Goal: Complete application form

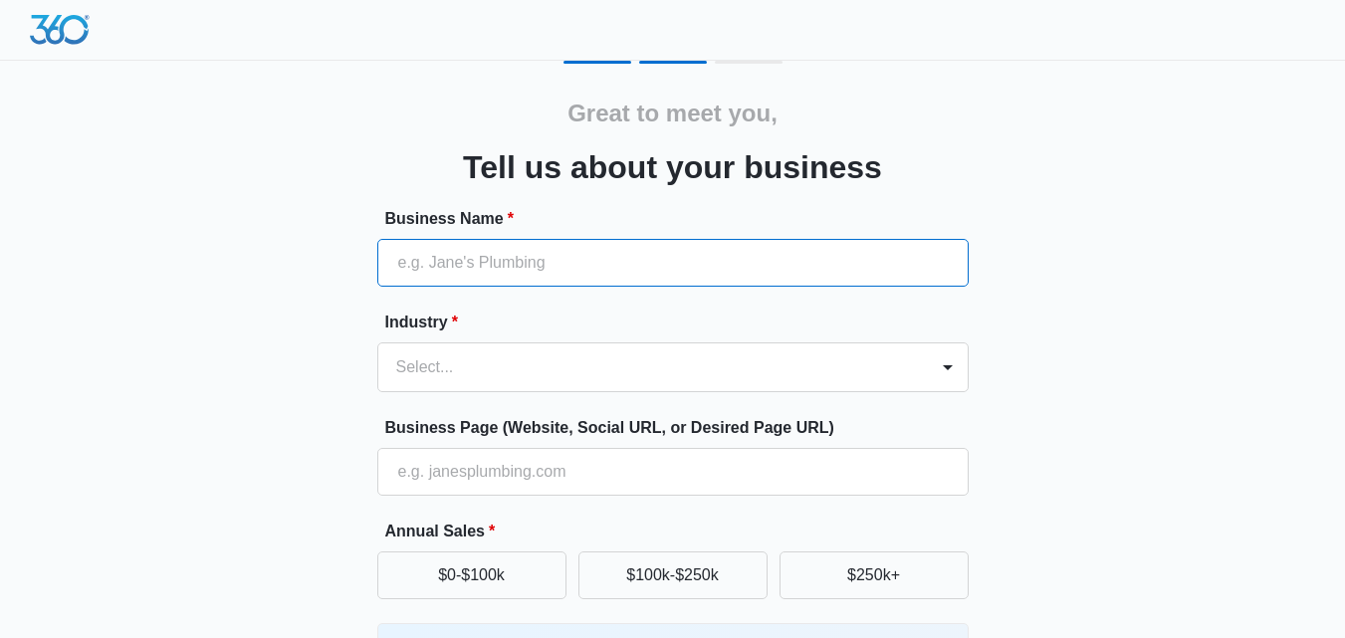
click at [463, 257] on input "Business Name *" at bounding box center [672, 263] width 591 height 48
paste input "[PERSON_NAME] [PERSON_NAME] & [PERSON_NAME] Insurance agency"
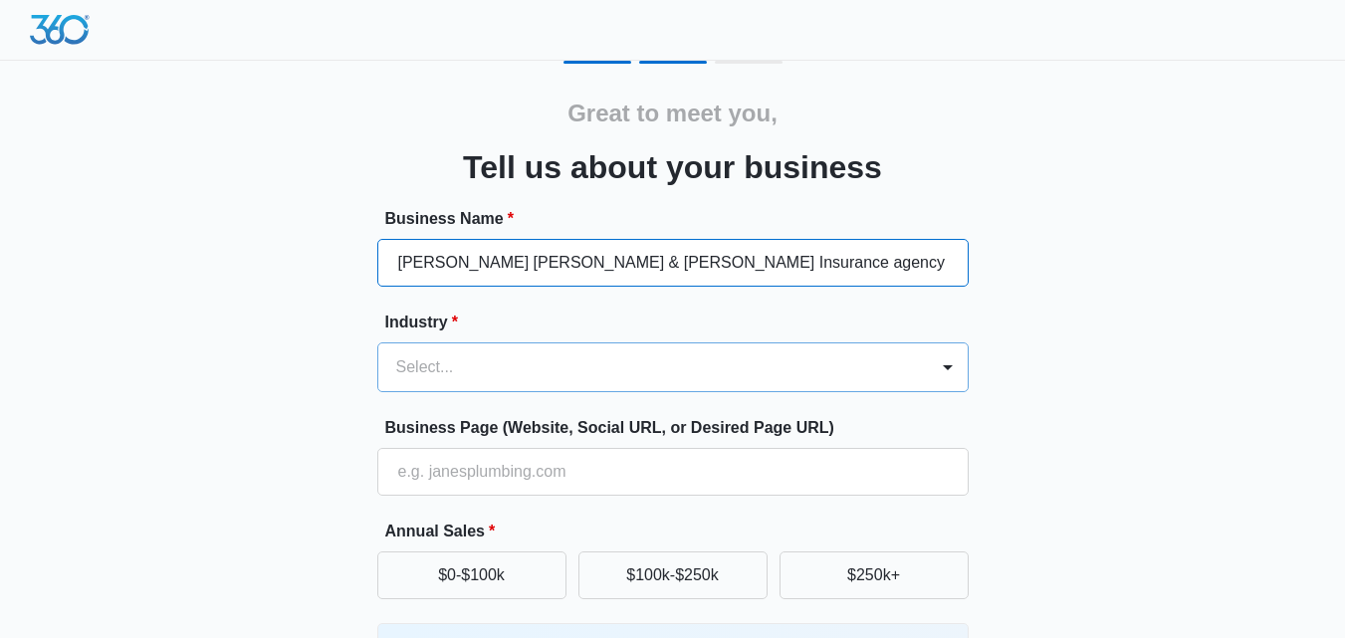
type input "[PERSON_NAME] [PERSON_NAME] & [PERSON_NAME] Insurance agency"
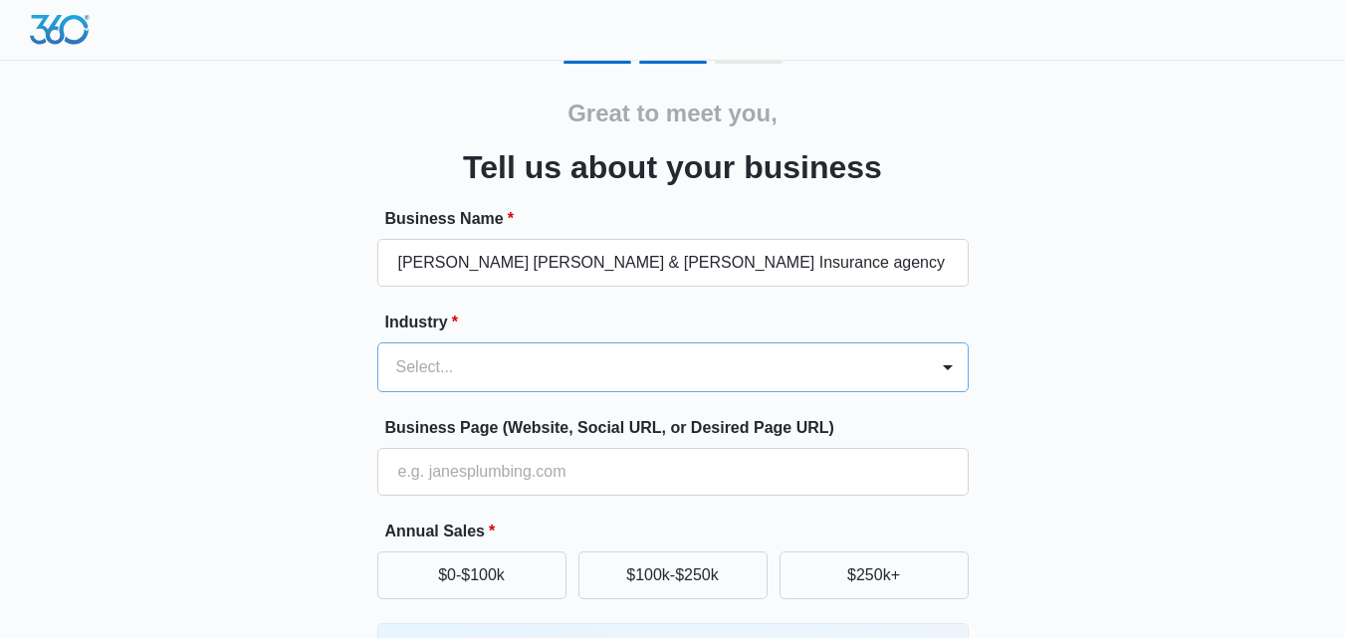
click at [538, 356] on div at bounding box center [649, 367] width 506 height 28
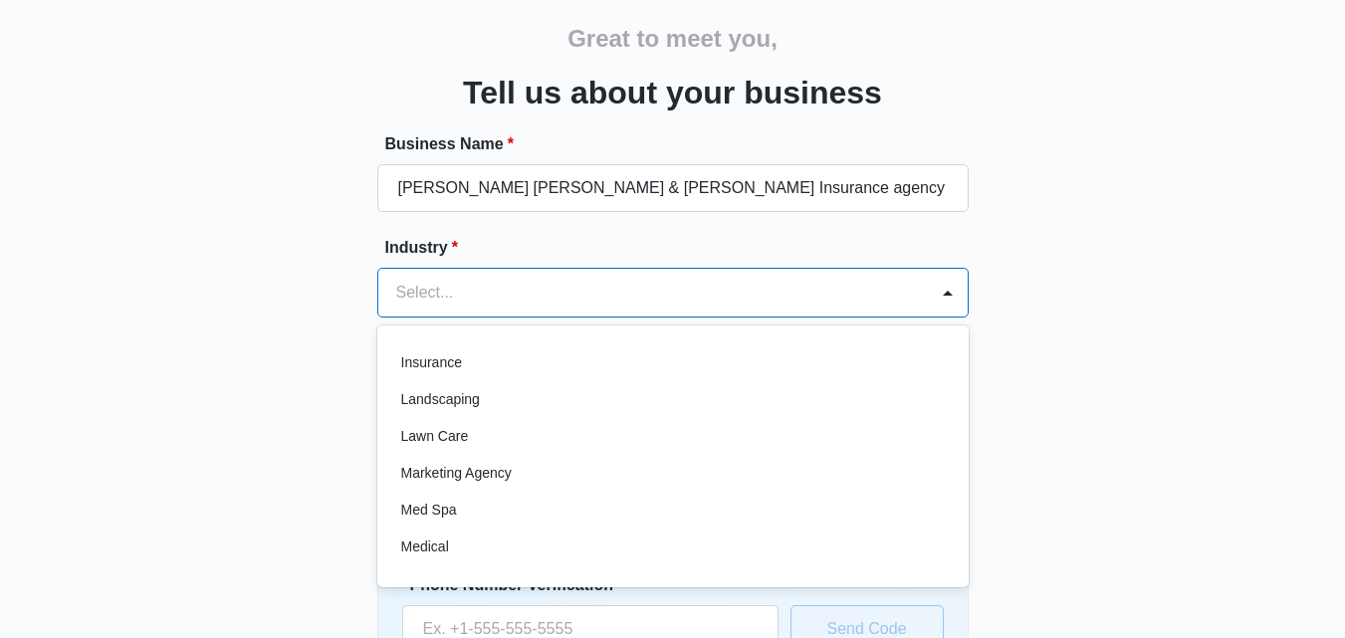
scroll to position [886, 0]
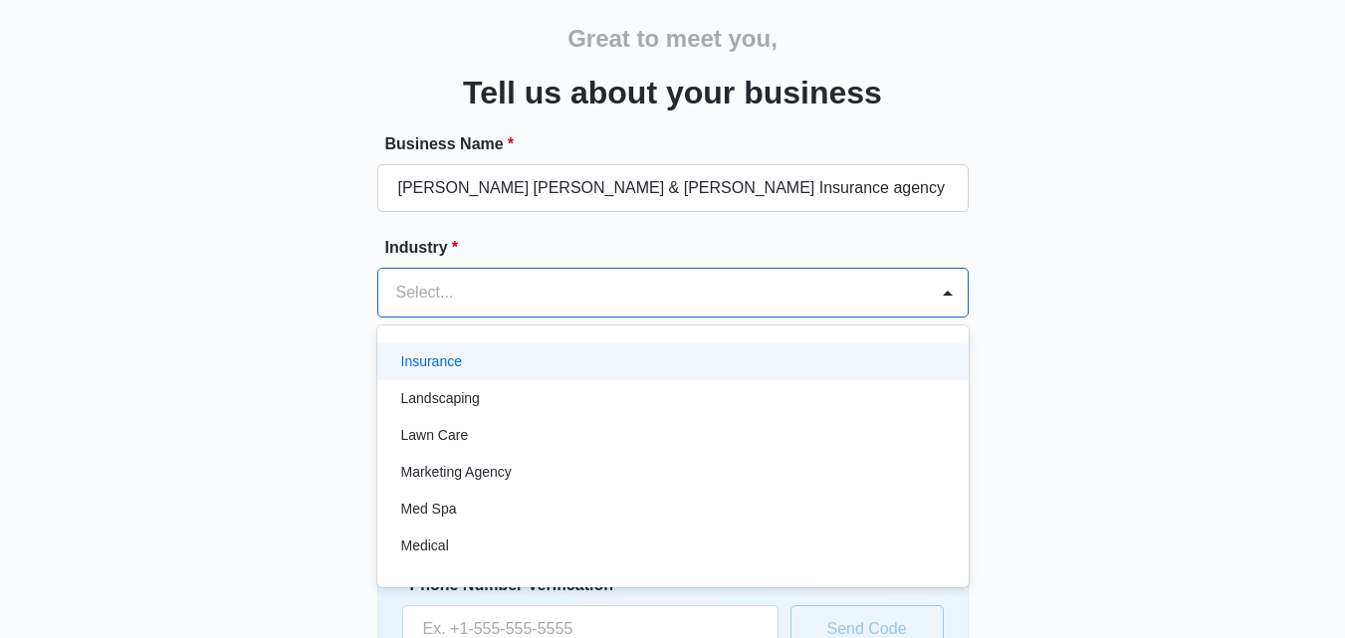
click at [465, 362] on div "Insurance" at bounding box center [671, 361] width 540 height 21
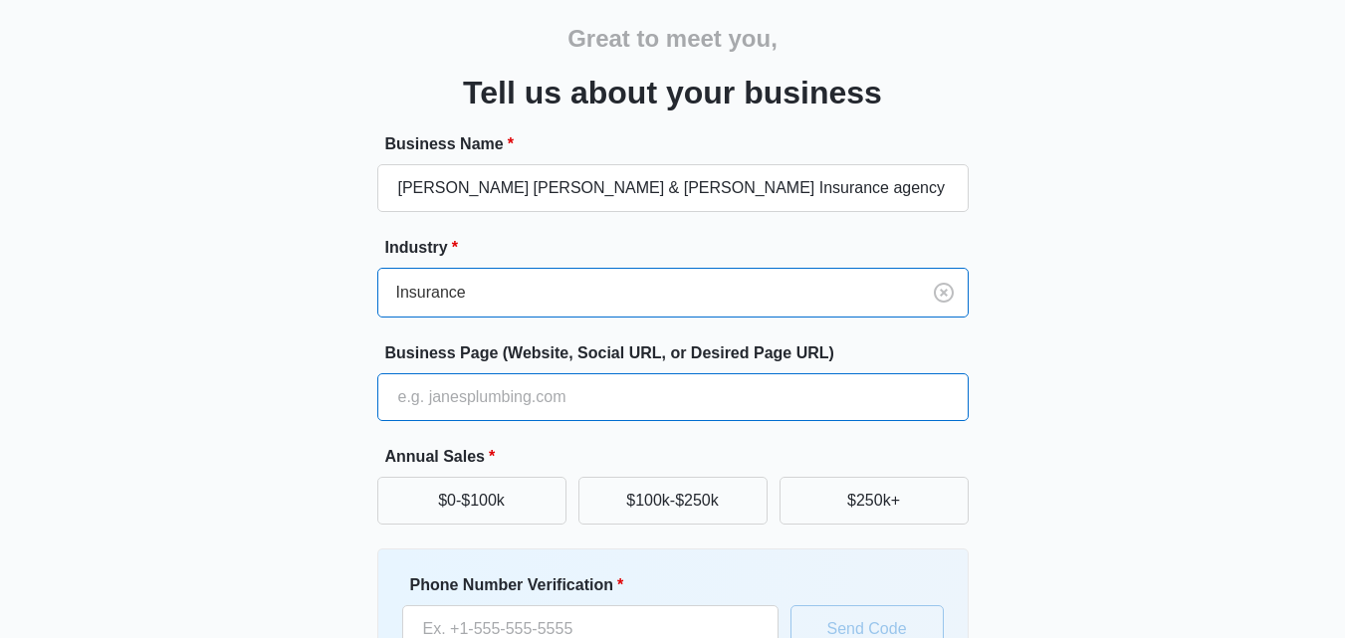
click at [500, 414] on input "Business Page (Website, Social URL, or Desired Page URL)" at bounding box center [672, 397] width 591 height 48
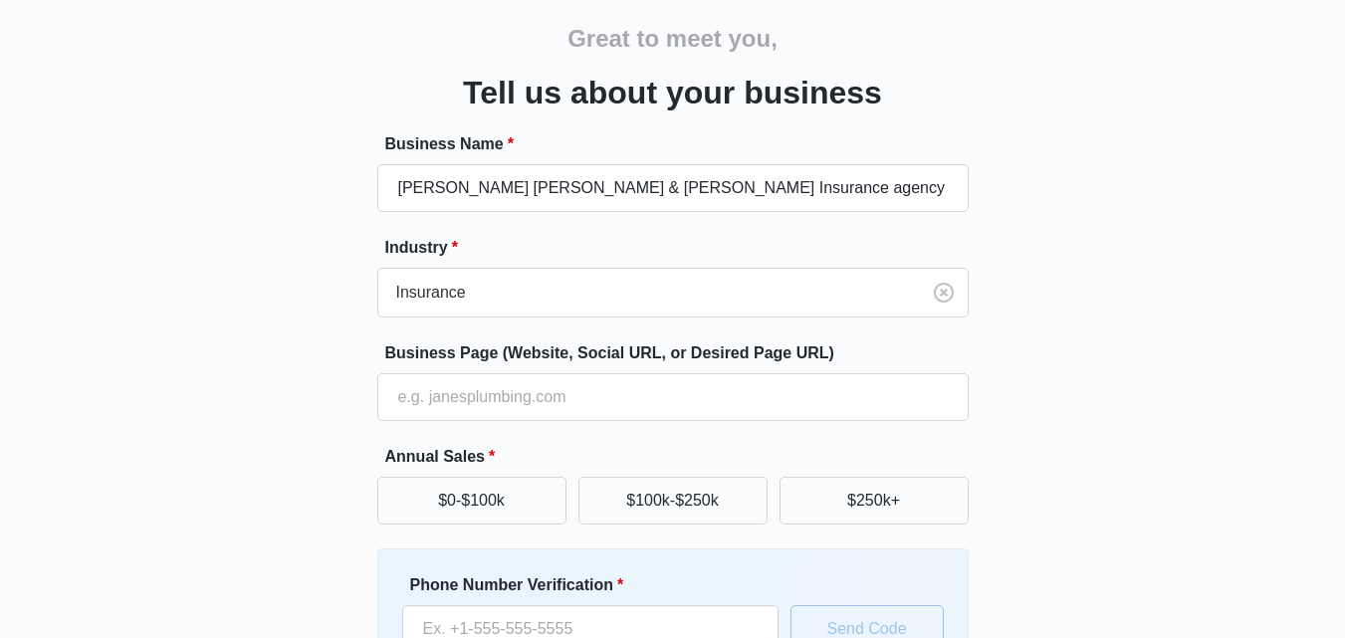
click at [232, 401] on div "Great to meet you, Tell us about your business Business Name * [PERSON_NAME] [P…" at bounding box center [673, 389] width 1195 height 807
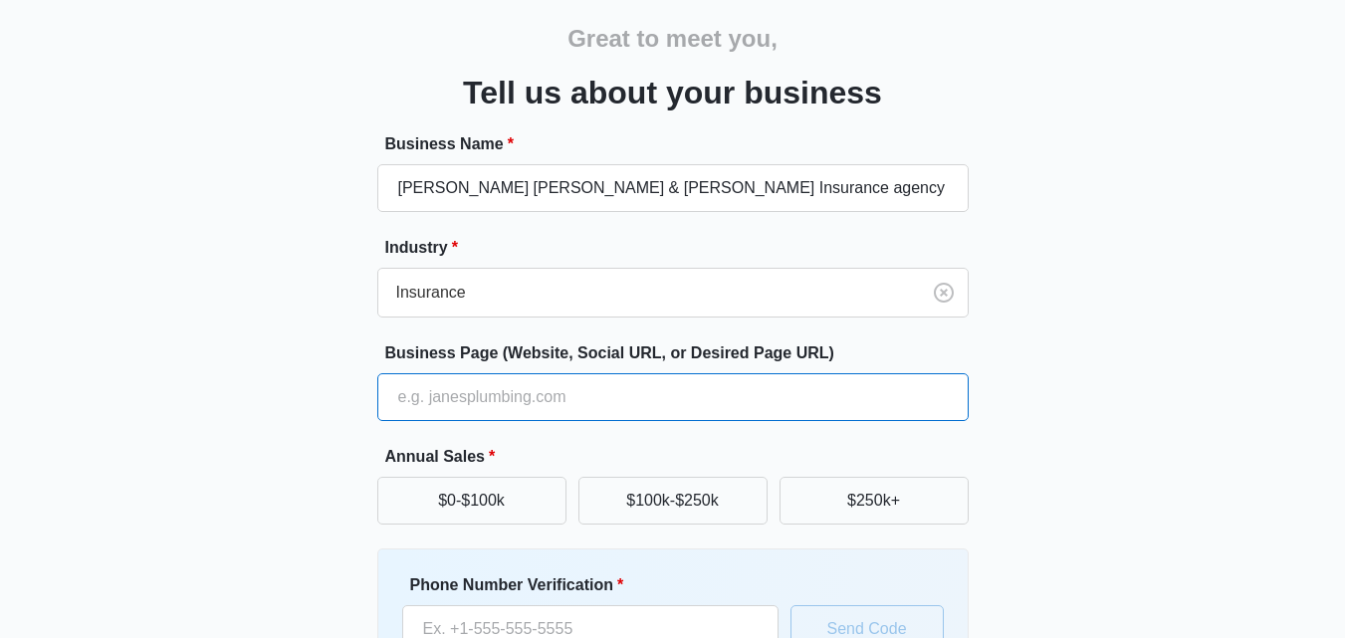
click at [453, 390] on input "Business Page (Website, Social URL, or Desired Page URL)" at bounding box center [672, 397] width 591 height 48
paste input "[URL][DOMAIN_NAME]"
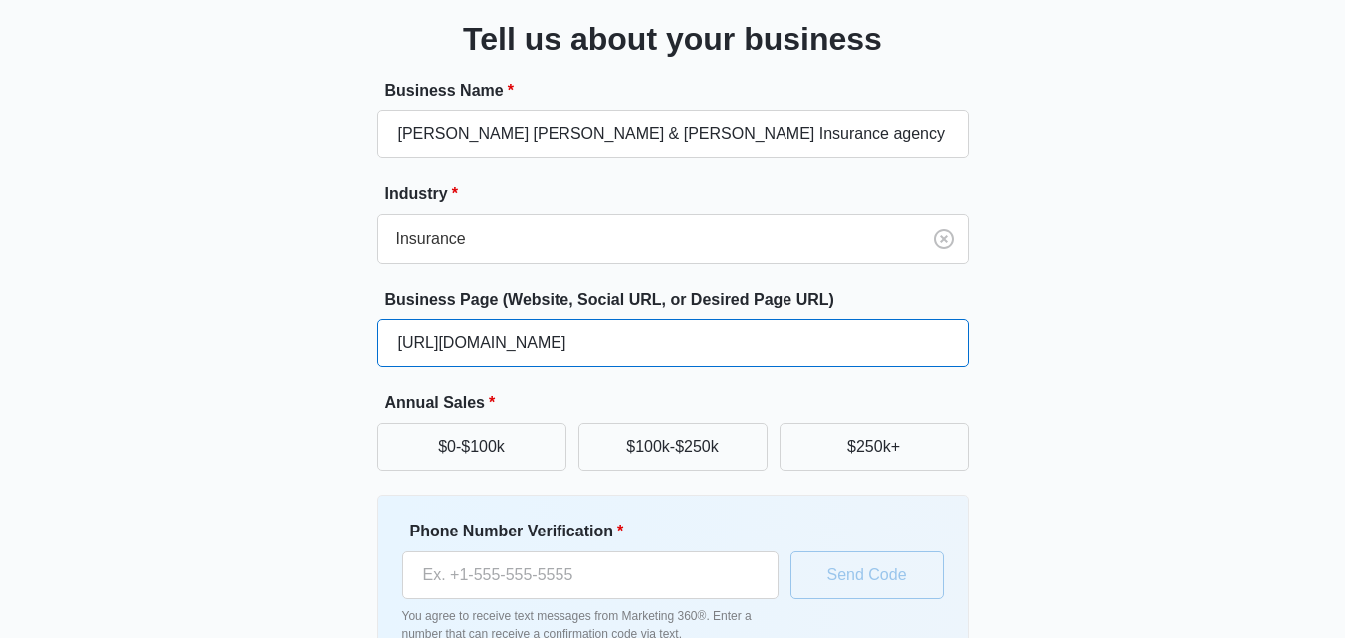
scroll to position [254, 0]
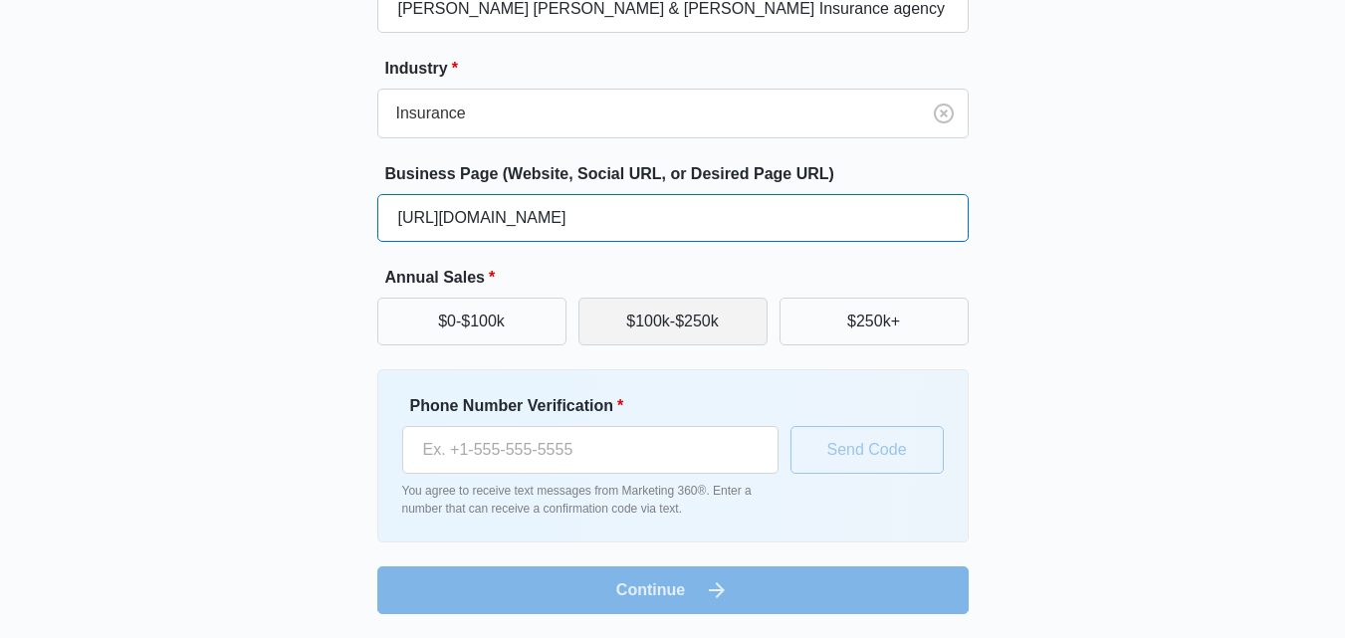
type input "[URL][DOMAIN_NAME]"
click at [701, 328] on button "$100k-$250k" at bounding box center [672, 322] width 189 height 48
